Goal: Task Accomplishment & Management: Manage account settings

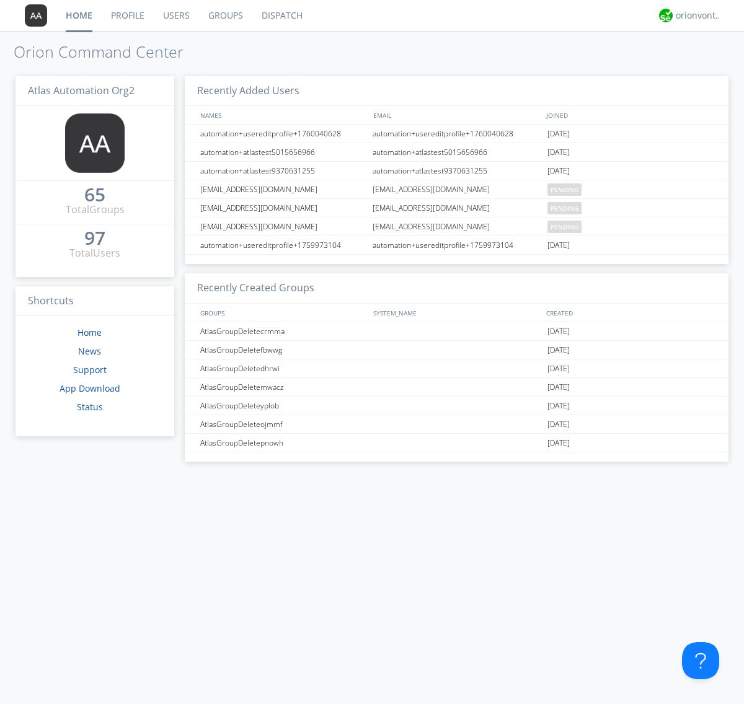
click at [224, 15] on link "Groups" at bounding box center [225, 15] width 53 height 31
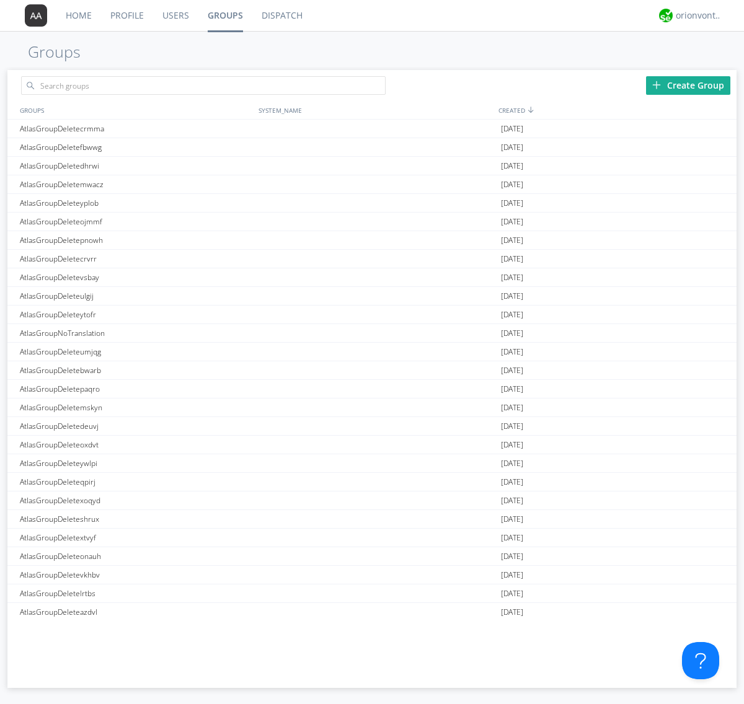
click at [224, 15] on link "Groups" at bounding box center [225, 15] width 54 height 31
click at [688, 85] on div "Create Group" at bounding box center [688, 85] width 84 height 19
click at [224, 15] on link "Groups" at bounding box center [225, 15] width 54 height 31
type input "AtlasGroupDeletebbmfo"
click at [175, 15] on link "Users" at bounding box center [175, 15] width 45 height 31
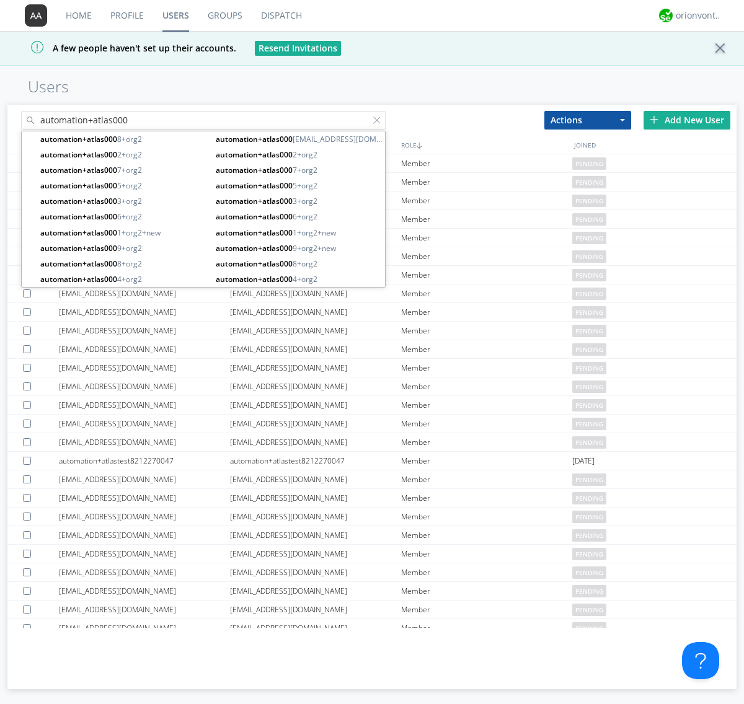
type input "automation+atlas000"
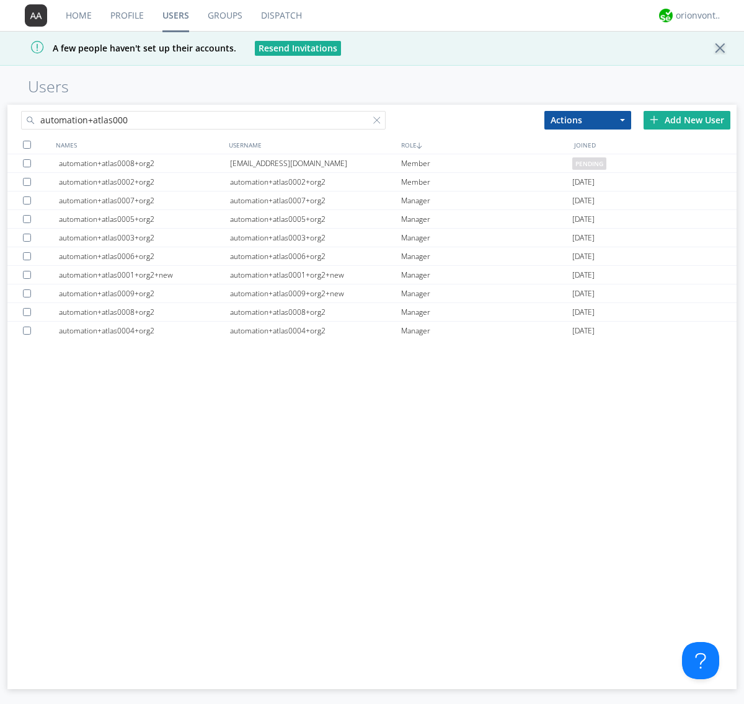
click at [27, 144] on div at bounding box center [27, 145] width 8 height 8
click at [588, 120] on button "Actions" at bounding box center [587, 120] width 87 height 19
click at [0, 0] on link "Add to Group" at bounding box center [0, 0] width 0 height 0
click at [175, 15] on link "Users" at bounding box center [175, 15] width 45 height 31
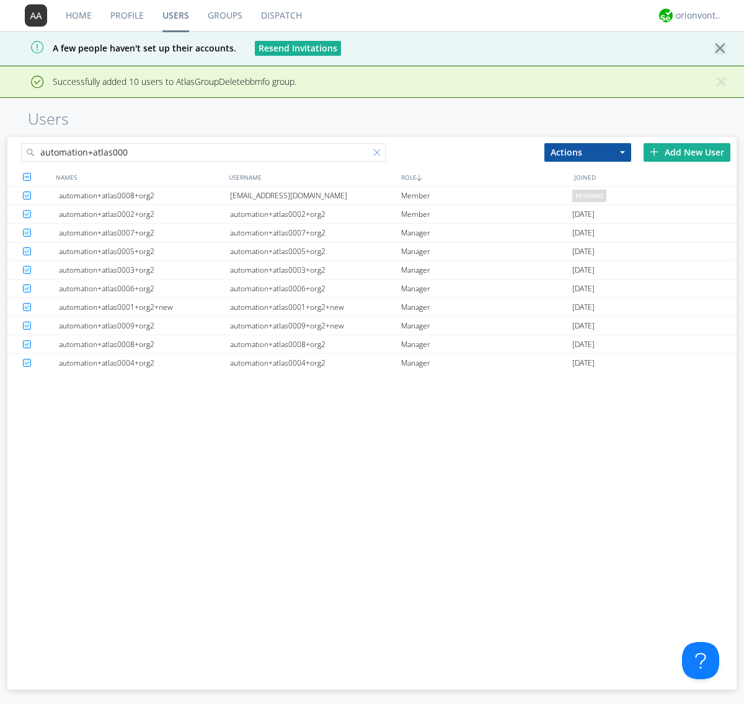
click at [379, 154] on div at bounding box center [379, 155] width 12 height 12
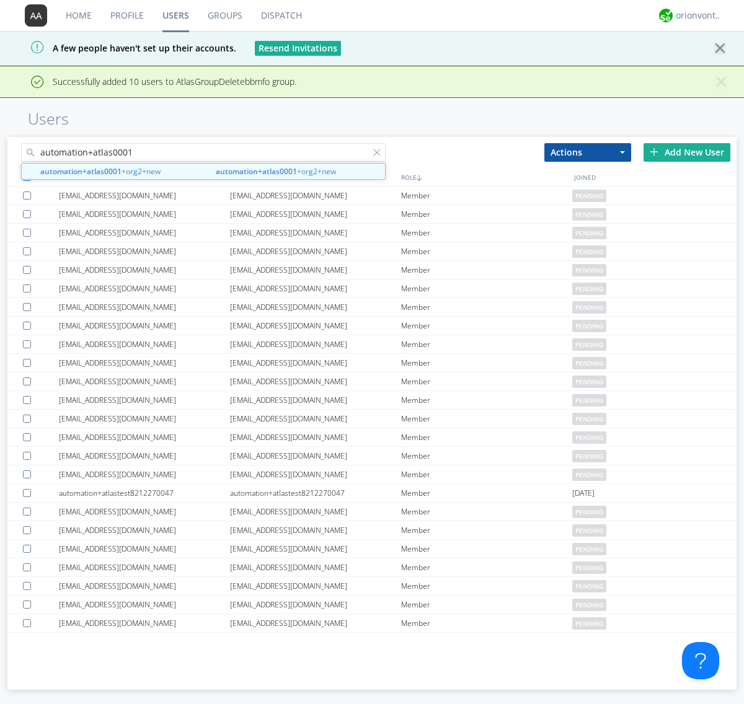
type input "automation+atlas0001"
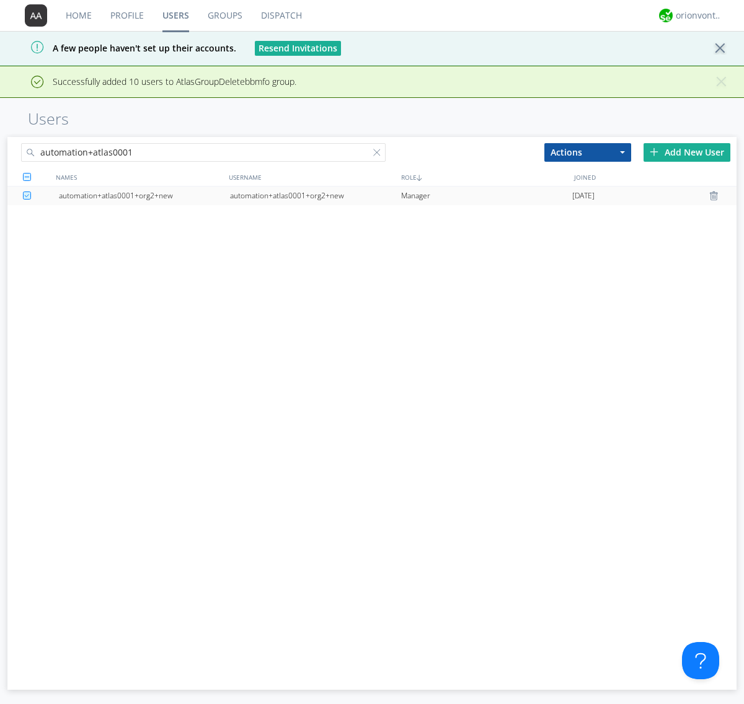
click at [315, 195] on div "automation+atlas0001+org2+new" at bounding box center [315, 196] width 171 height 19
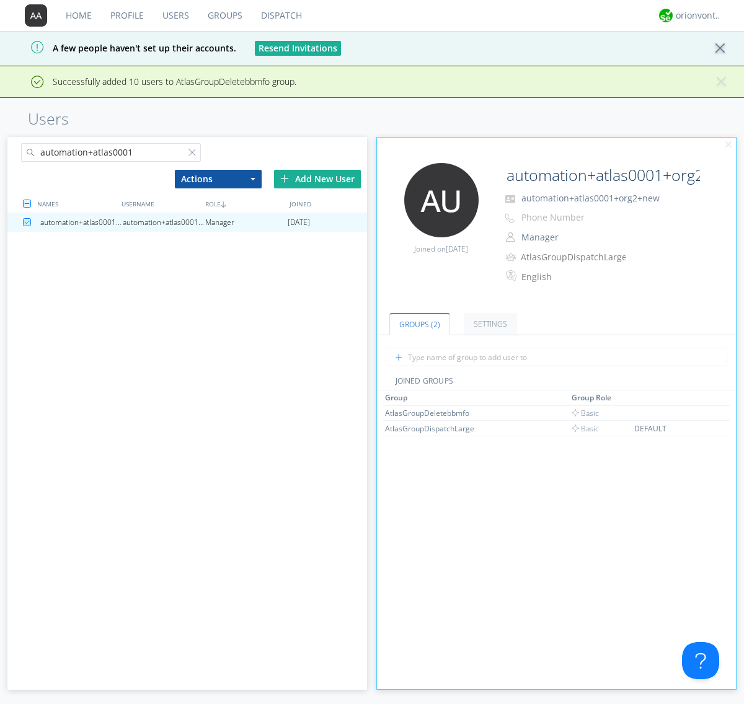
click at [224, 15] on link "Groups" at bounding box center [224, 15] width 53 height 31
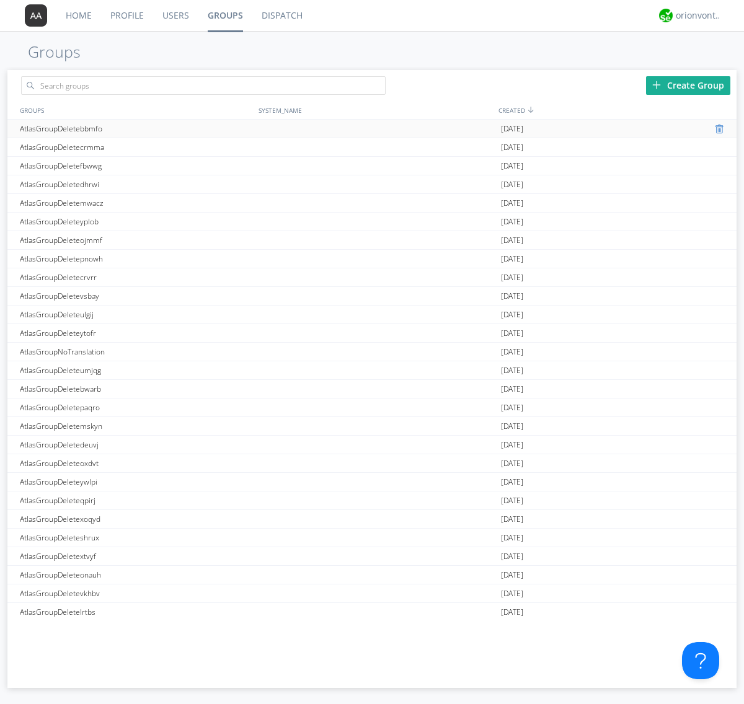
click at [715, 129] on div at bounding box center [721, 129] width 12 height 10
